Goal: Task Accomplishment & Management: Manage account settings

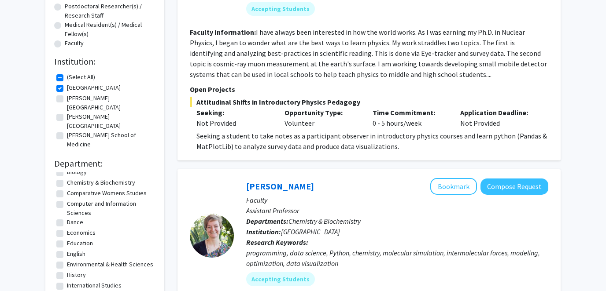
scroll to position [37, 0]
click at [67, 227] on label "Economics" at bounding box center [81, 231] width 29 height 9
click at [67, 227] on input "Economics" at bounding box center [70, 230] width 6 height 6
checkbox input "true"
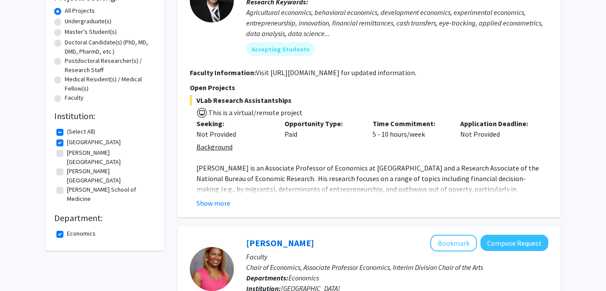
scroll to position [161, 0]
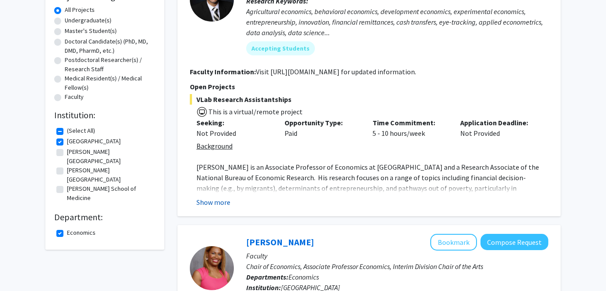
click at [210, 201] on button "Show more" at bounding box center [213, 202] width 34 height 11
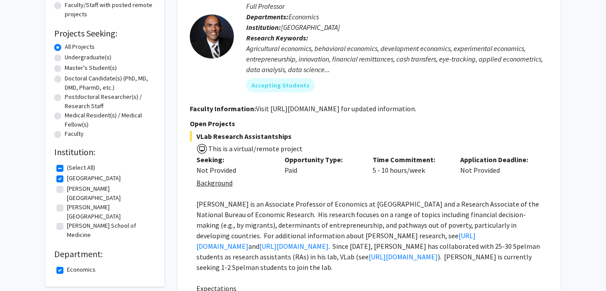
scroll to position [0, 0]
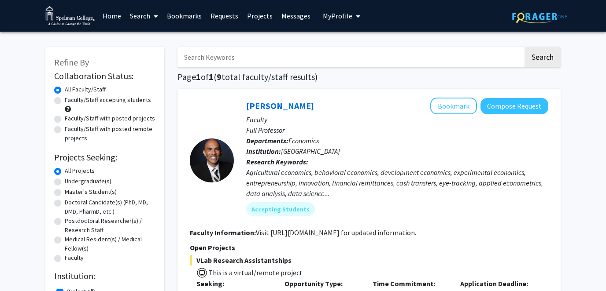
click at [352, 19] on span "My profile dropdown to access profile and logout" at bounding box center [356, 16] width 8 height 31
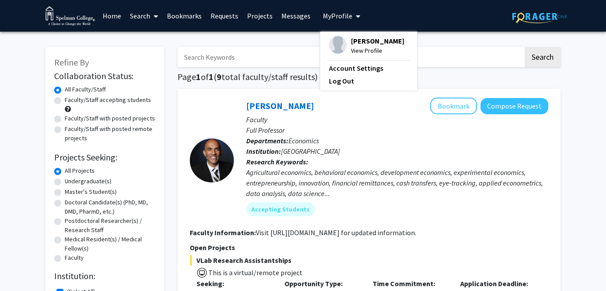
click at [362, 43] on span "[PERSON_NAME]" at bounding box center [377, 41] width 53 height 10
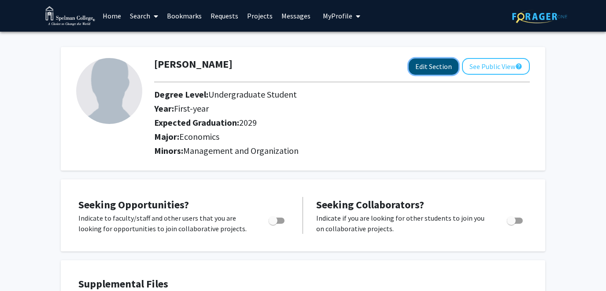
click at [435, 66] on button "Edit Section" at bounding box center [433, 67] width 50 height 16
select select "first-year"
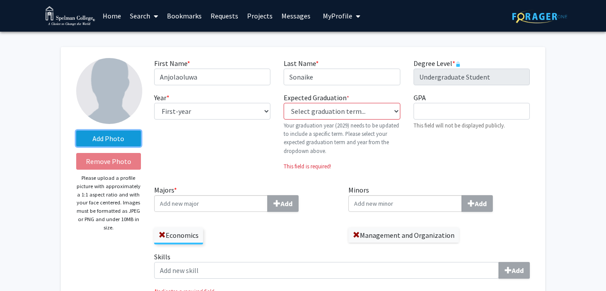
click at [117, 136] on label "Add Photo" at bounding box center [108, 139] width 65 height 16
click at [0, 0] on input "Add Photo" at bounding box center [0, 0] width 0 height 0
click at [121, 140] on label "Add Photo" at bounding box center [108, 139] width 65 height 16
click at [0, 0] on input "Add Photo" at bounding box center [0, 0] width 0 height 0
click at [105, 136] on label "Add Photo" at bounding box center [108, 139] width 65 height 16
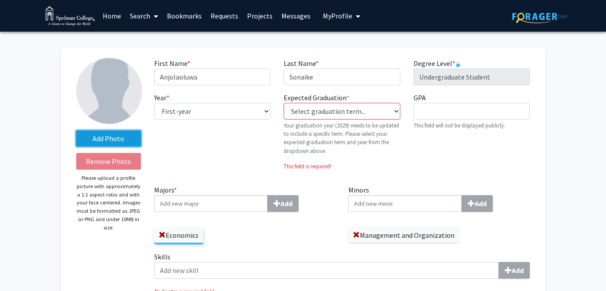
click at [0, 0] on input "Add Photo" at bounding box center [0, 0] width 0 height 0
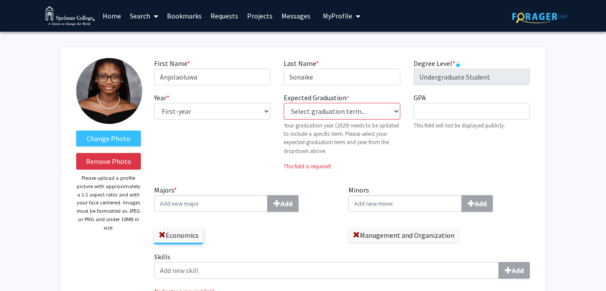
click at [111, 108] on img at bounding box center [109, 91] width 66 height 66
click at [114, 99] on img at bounding box center [109, 91] width 66 height 66
click at [111, 137] on label "Change Photo" at bounding box center [108, 139] width 65 height 16
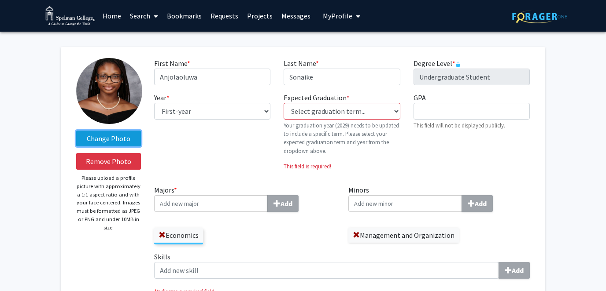
click at [0, 0] on input "Change Photo" at bounding box center [0, 0] width 0 height 0
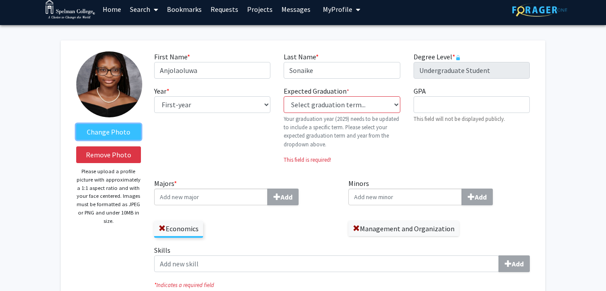
scroll to position [7, 0]
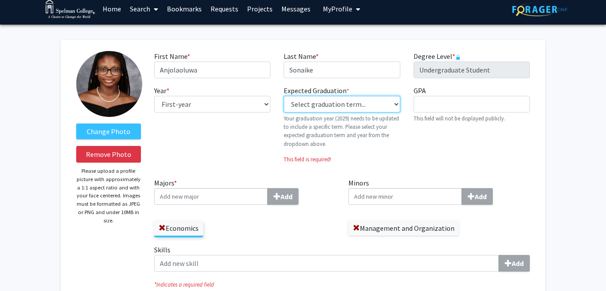
click at [374, 106] on select "Select graduation term... Previous: 2029 (Please select a specific term) Spring…" at bounding box center [341, 104] width 116 height 17
select select "46: spring_2029"
click at [283, 96] on select "Select graduation term... Previous: 2029 (Please select a specific term) Spring…" at bounding box center [341, 104] width 116 height 17
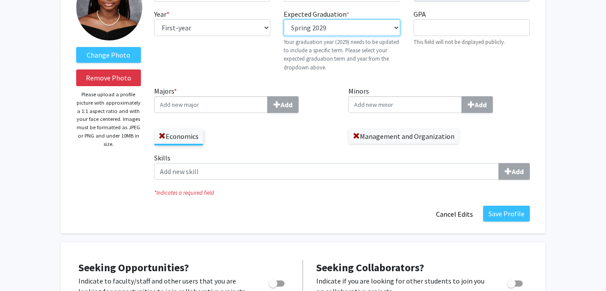
scroll to position [85, 0]
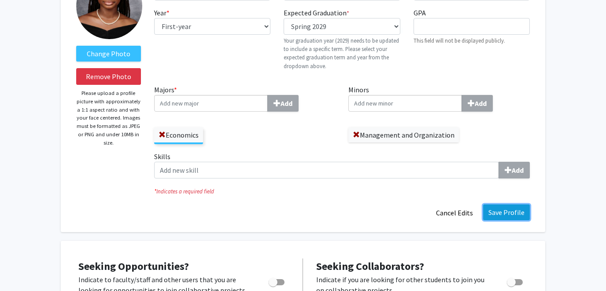
click at [507, 211] on button "Save Profile" at bounding box center [506, 213] width 47 height 16
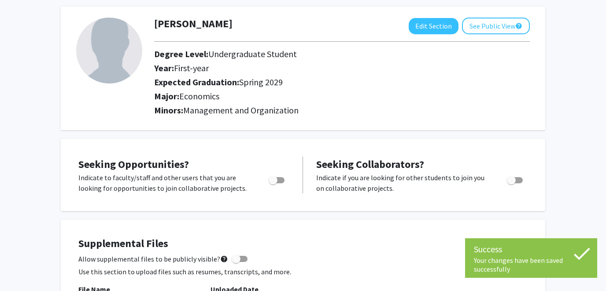
scroll to position [0, 0]
